Goal: Information Seeking & Learning: Learn about a topic

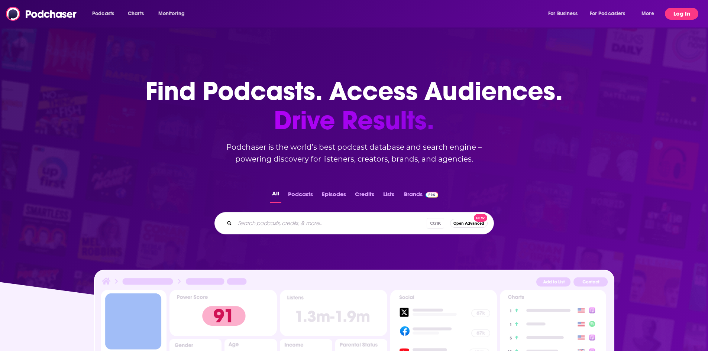
click at [689, 11] on button "Log In" at bounding box center [681, 14] width 33 height 12
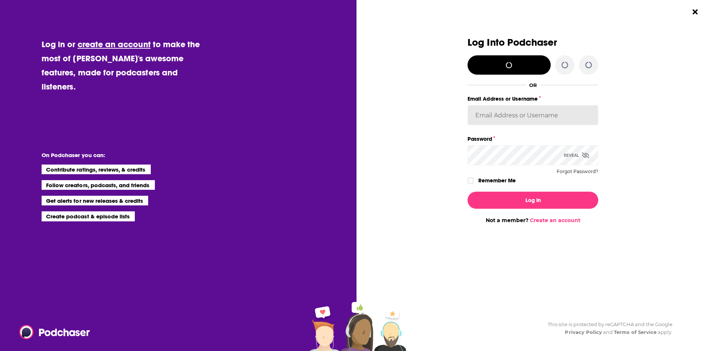
type input "AMSimrell"
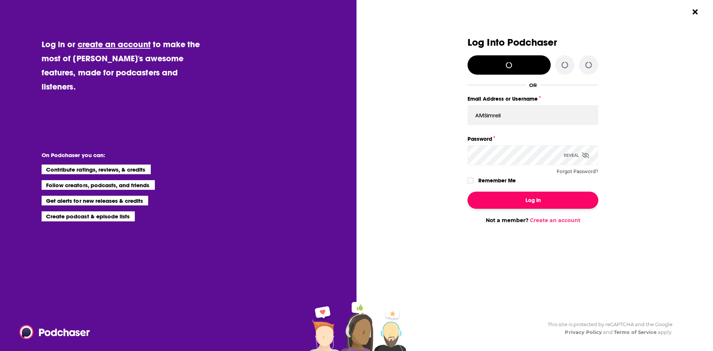
click at [512, 204] on button "Log In" at bounding box center [533, 200] width 131 height 17
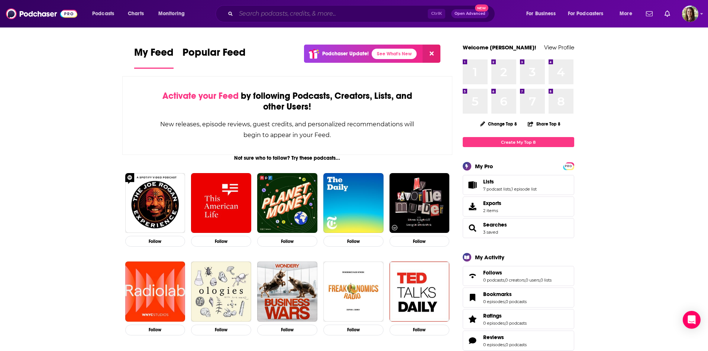
click at [326, 13] on input "Search podcasts, credits, & more..." at bounding box center [332, 14] width 192 height 12
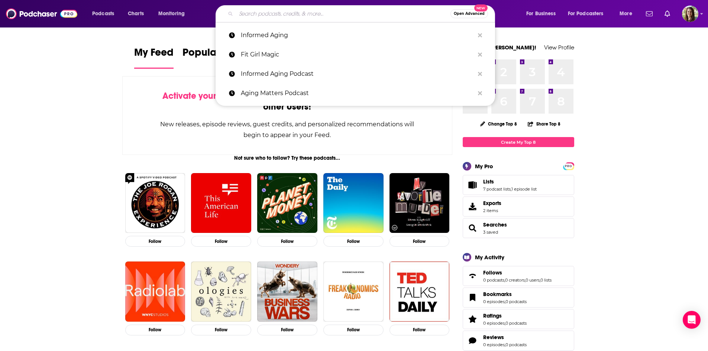
paste input "Passport Mommy Podcast"
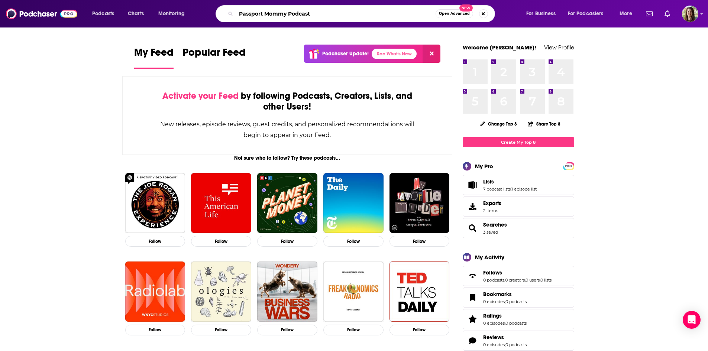
type input "Passport Mommy Podcast"
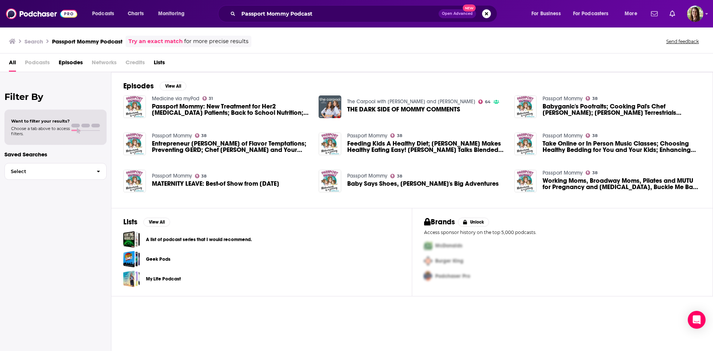
click at [212, 109] on span "Passport Mommy: New Treatment for Her2 [MEDICAL_DATA] Patients; Back to School …" at bounding box center [231, 109] width 158 height 13
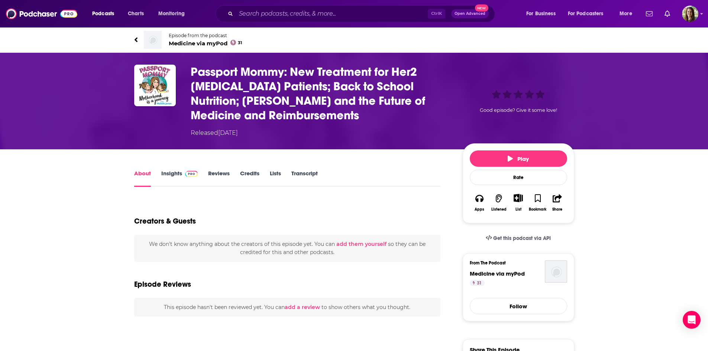
click at [166, 174] on link "Insights" at bounding box center [179, 178] width 37 height 17
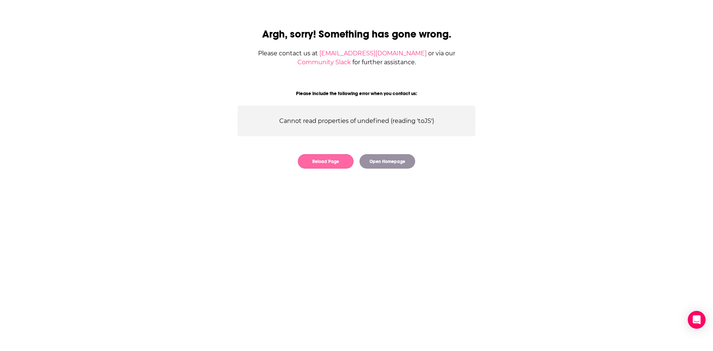
click at [331, 159] on button "Reload Page" at bounding box center [326, 161] width 56 height 14
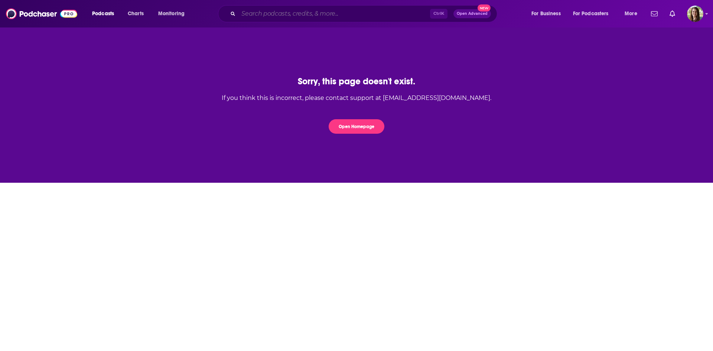
click at [285, 13] on input "Search podcasts, credits, & more..." at bounding box center [334, 14] width 192 height 12
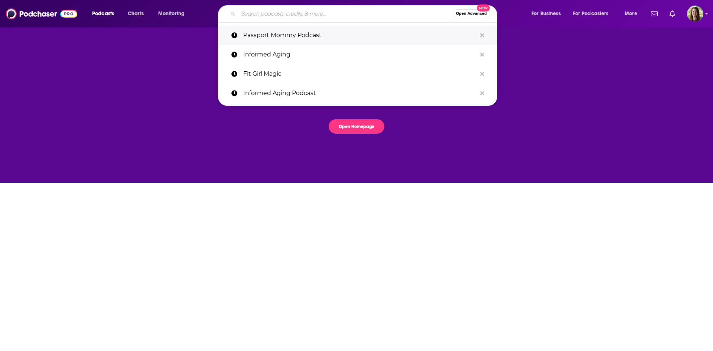
click at [291, 38] on p "Passport Mommy Podcast" at bounding box center [359, 35] width 233 height 19
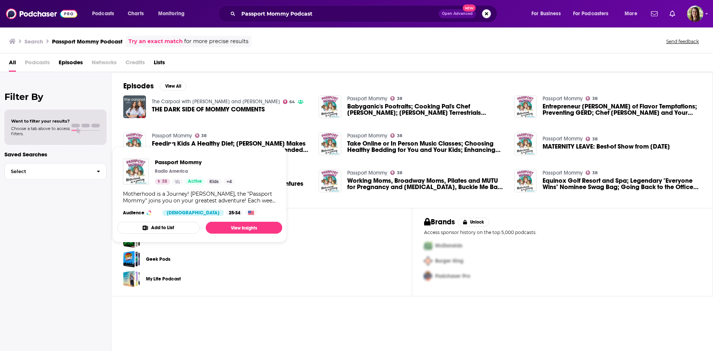
click at [160, 136] on link "Passport Mommy" at bounding box center [172, 136] width 40 height 6
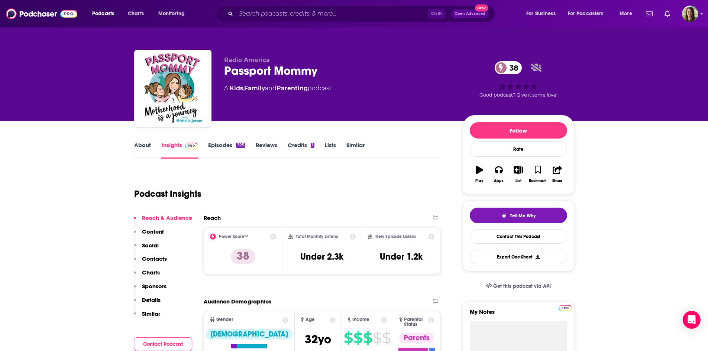
click at [220, 144] on link "Episodes 325" at bounding box center [226, 150] width 37 height 17
